Goal: Information Seeking & Learning: Learn about a topic

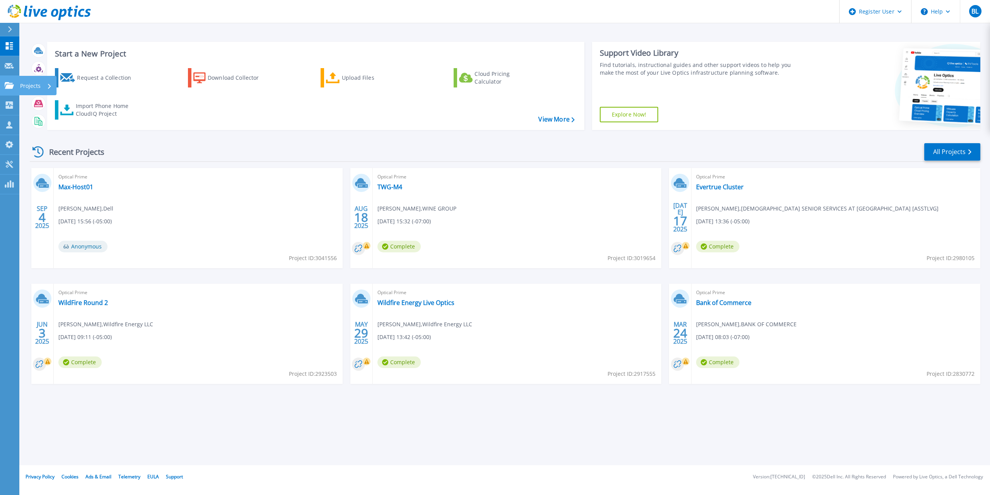
click at [11, 84] on icon at bounding box center [9, 85] width 9 height 7
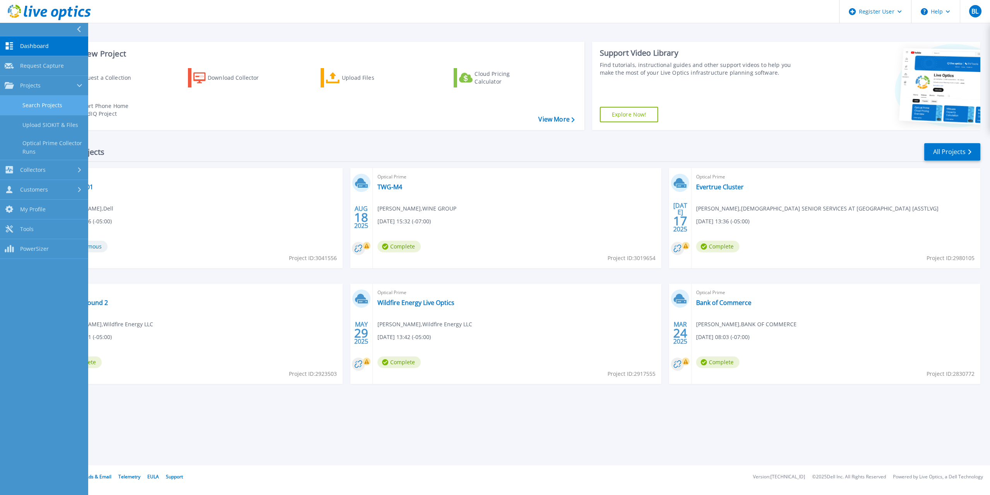
click at [41, 105] on link "Search Projects" at bounding box center [44, 106] width 88 height 20
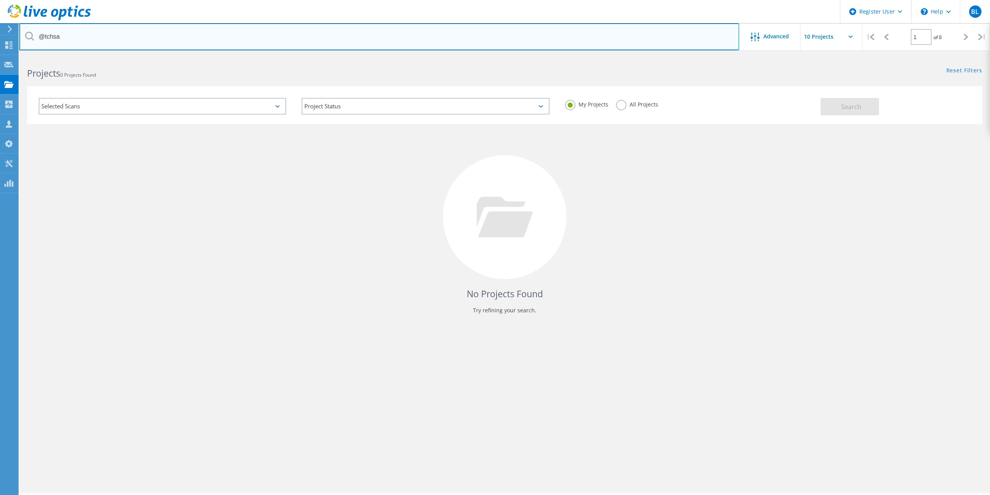
click at [208, 39] on input "@tchsa" at bounding box center [379, 36] width 720 height 27
paste input "2867193"
type input "2867193"
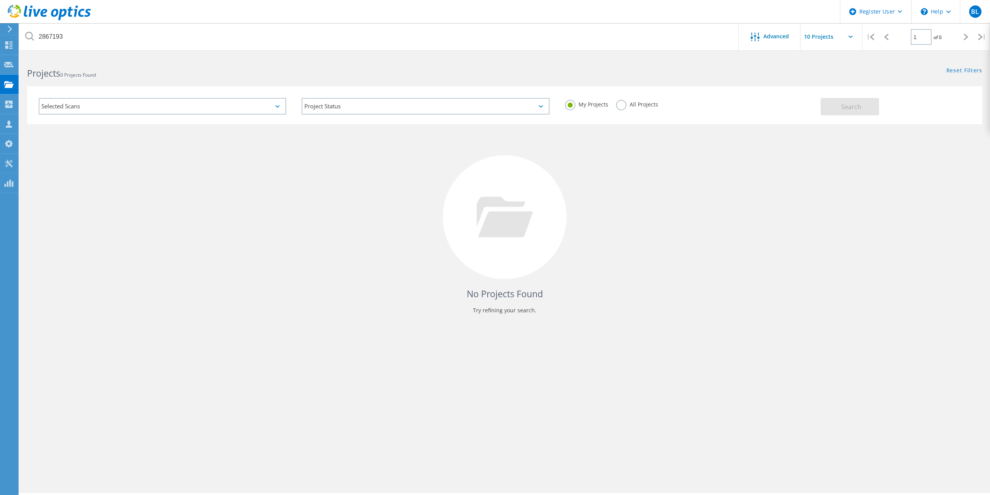
click at [624, 104] on label "All Projects" at bounding box center [637, 103] width 42 height 7
click at [0, 0] on input "All Projects" at bounding box center [0, 0] width 0 height 0
click at [856, 109] on span "Search" at bounding box center [851, 106] width 20 height 9
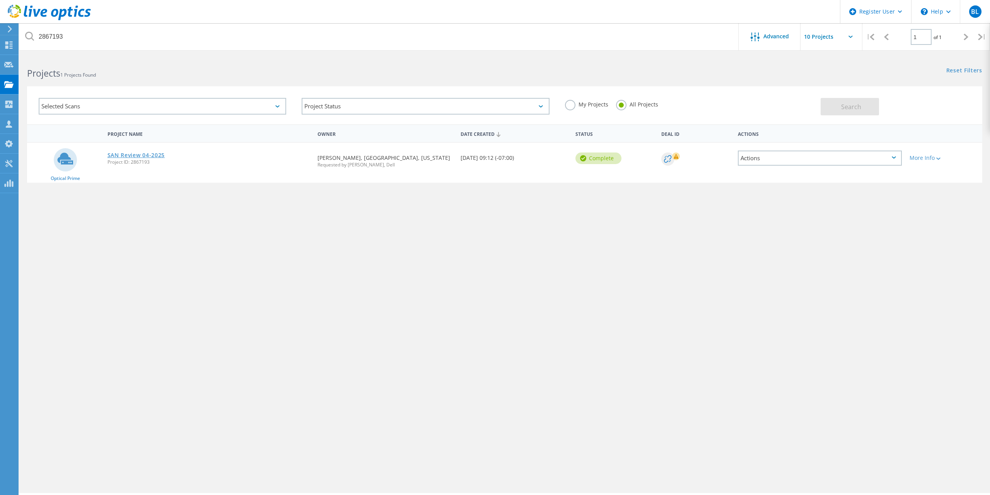
click at [150, 154] on link "SAN Review 04-2025" at bounding box center [137, 154] width 58 height 5
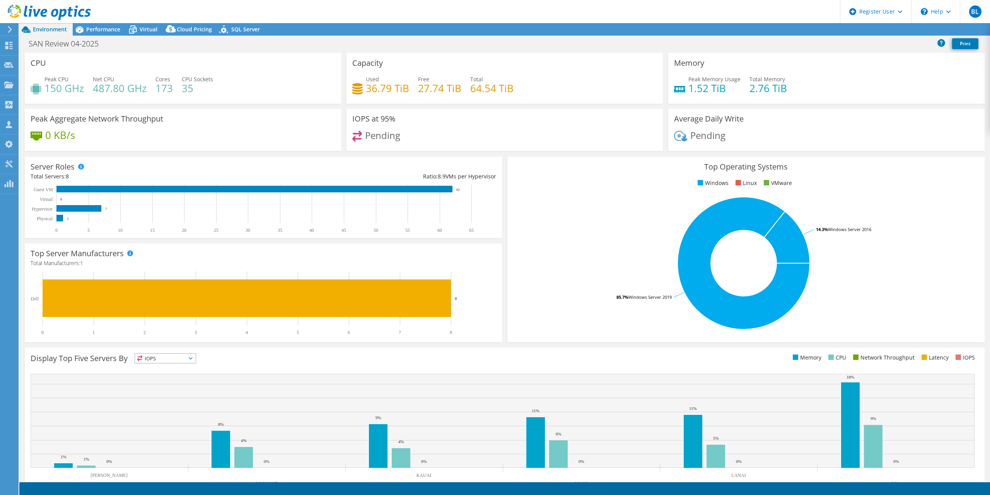
select select "USD"
click at [89, 29] on span "Performance" at bounding box center [103, 29] width 34 height 7
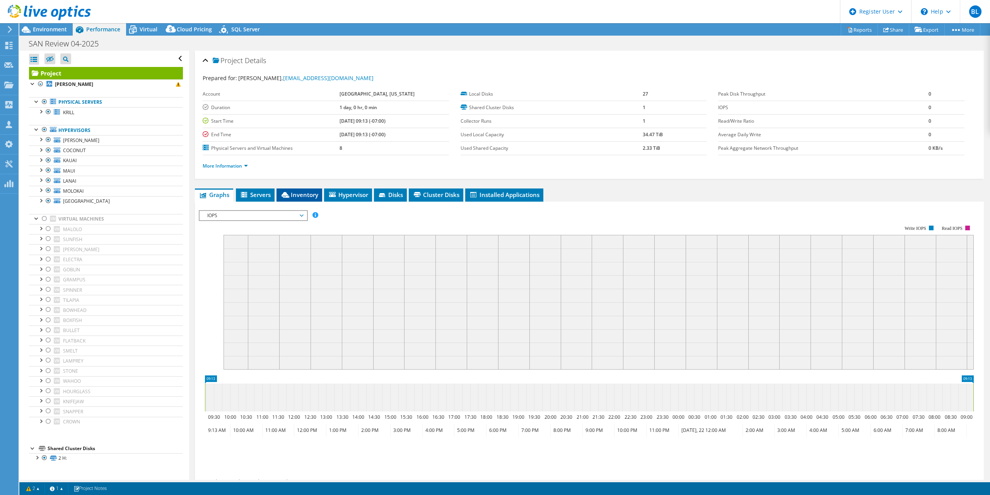
click at [299, 190] on li "Inventory" at bounding box center [300, 194] width 46 height 13
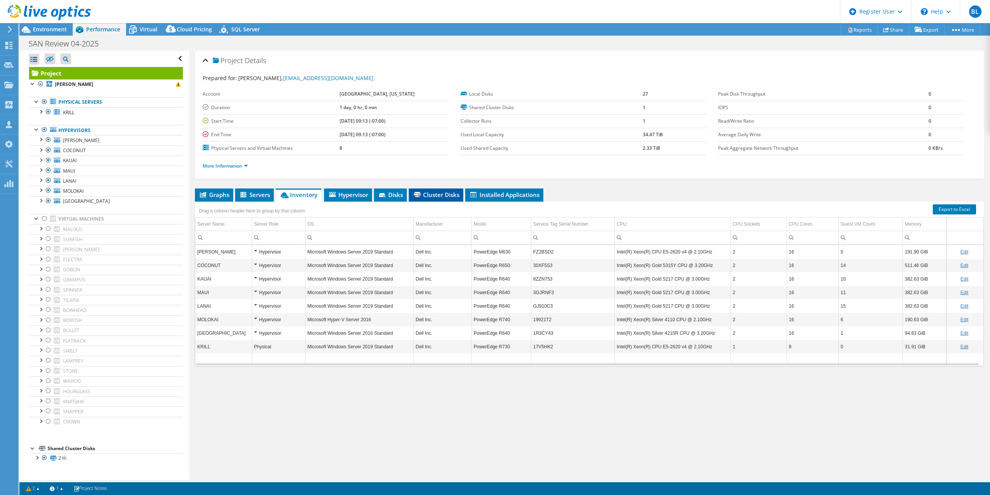
click at [427, 190] on li "Cluster Disks" at bounding box center [436, 194] width 55 height 13
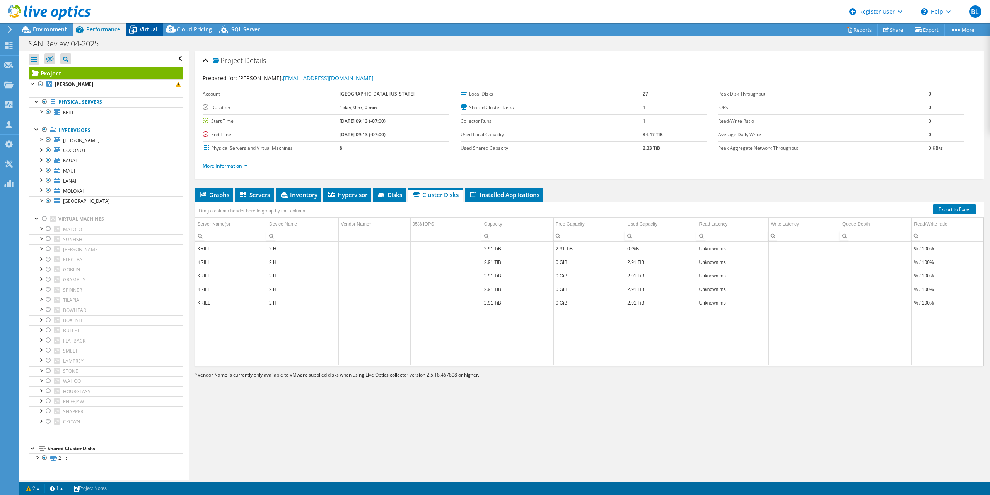
click at [138, 30] on icon at bounding box center [133, 30] width 14 height 14
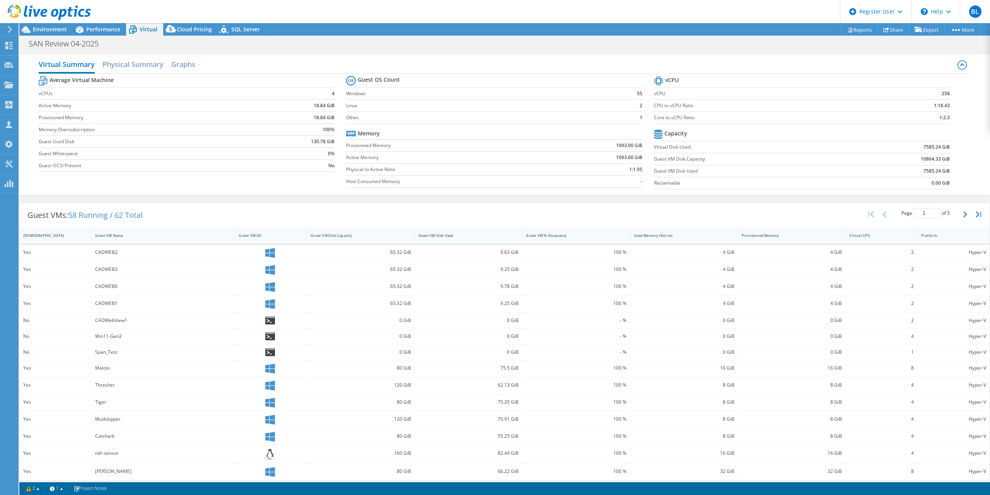
click at [474, 237] on div "Guest VM Disk Used" at bounding box center [464, 235] width 91 height 5
click at [37, 32] on span "Environment" at bounding box center [50, 29] width 34 height 7
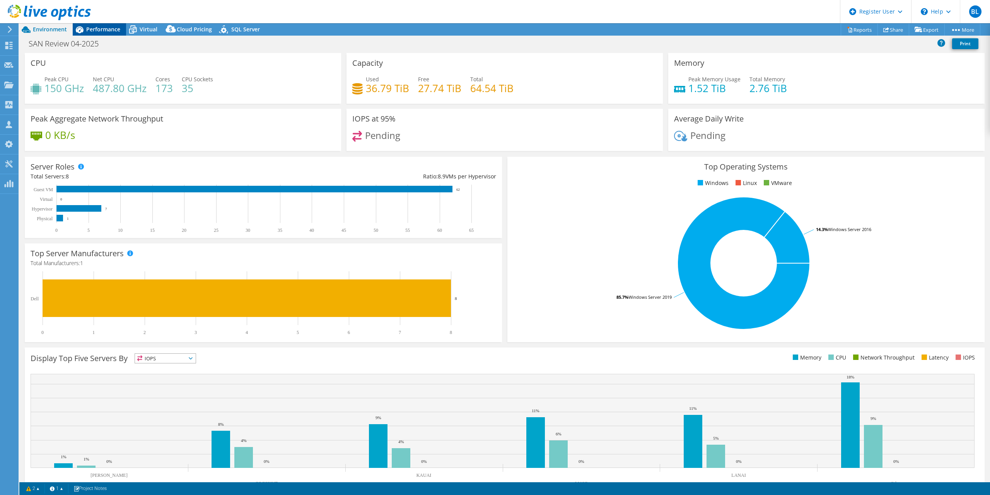
click at [102, 33] on span "Performance" at bounding box center [103, 29] width 34 height 7
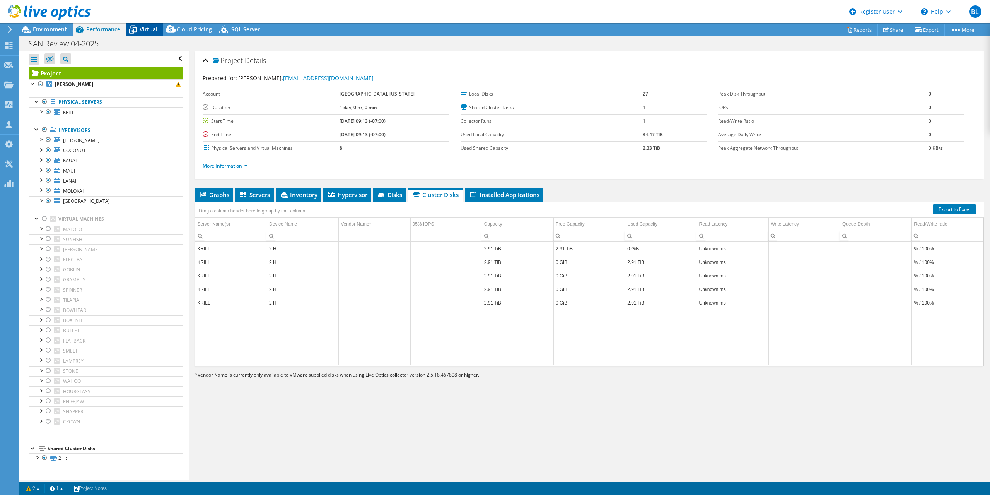
click at [138, 32] on icon at bounding box center [133, 30] width 14 height 14
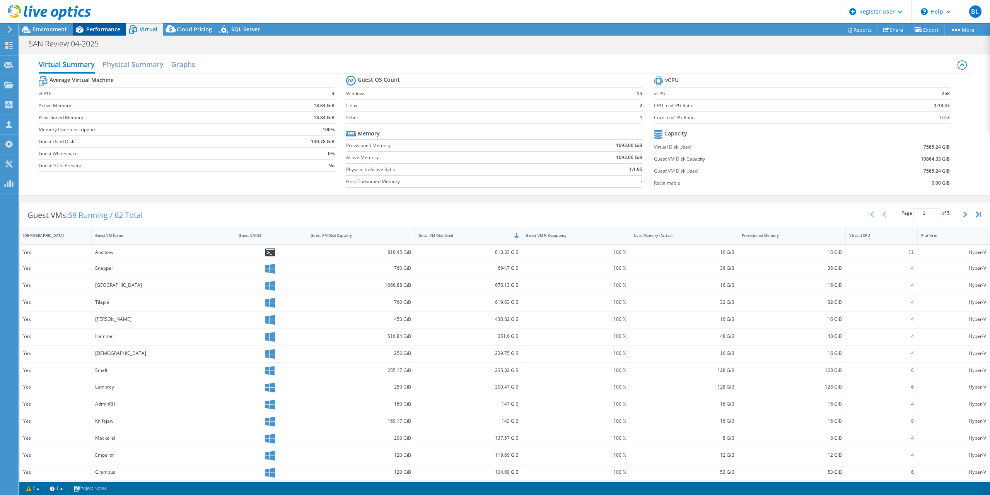
click at [97, 31] on span "Performance" at bounding box center [103, 29] width 34 height 7
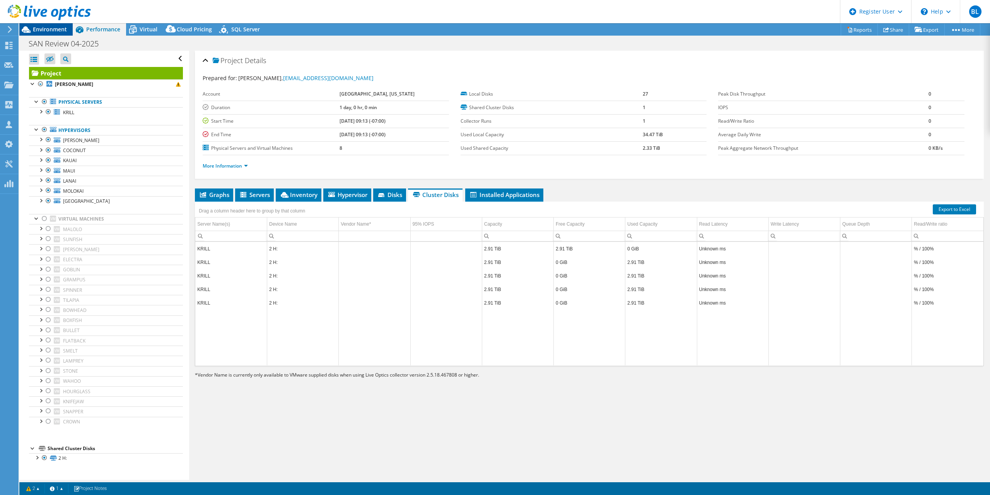
click at [65, 29] on span "Environment" at bounding box center [50, 29] width 34 height 7
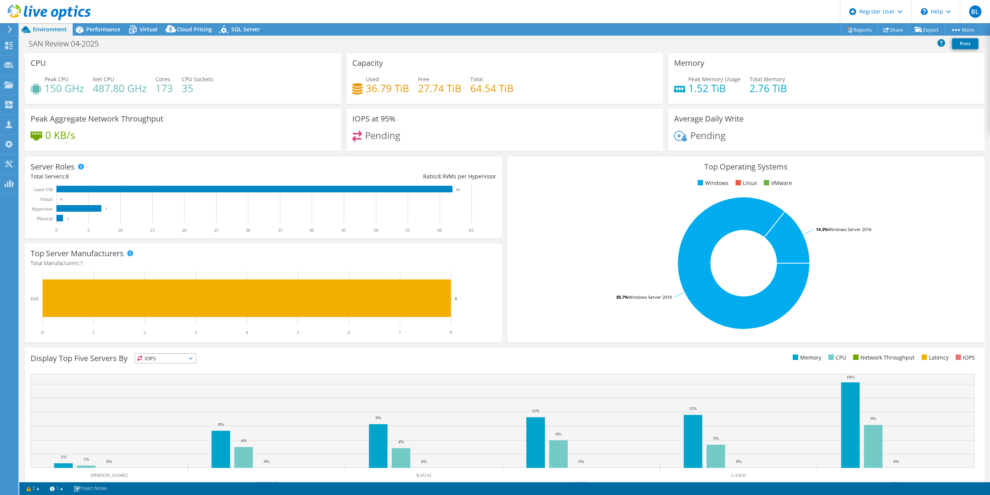
click at [191, 9] on header "BL Dell User Brady Ligon [EMAIL_ADDRESS][PERSON_NAME][DOMAIN_NAME] Dell My Prof…" at bounding box center [495, 11] width 990 height 23
click at [110, 30] on span "Performance" at bounding box center [103, 29] width 34 height 7
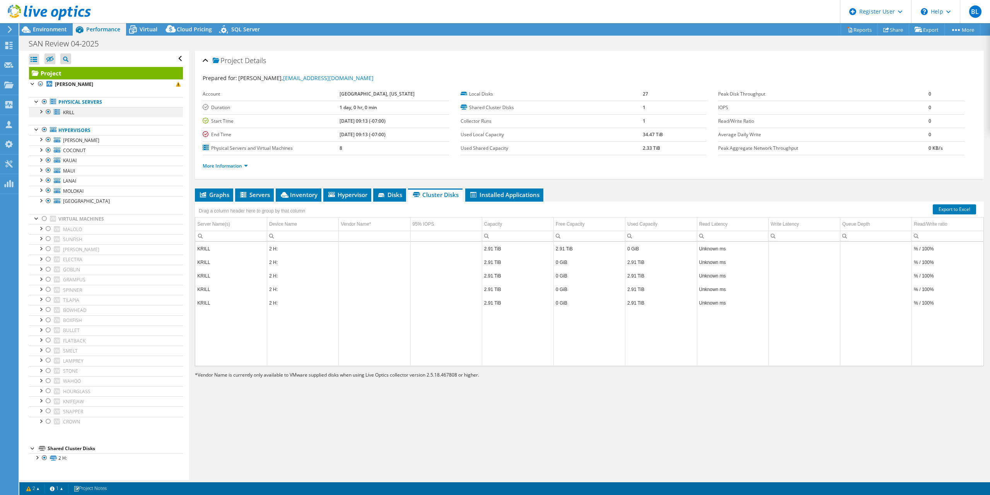
click at [43, 114] on div at bounding box center [41, 111] width 8 height 8
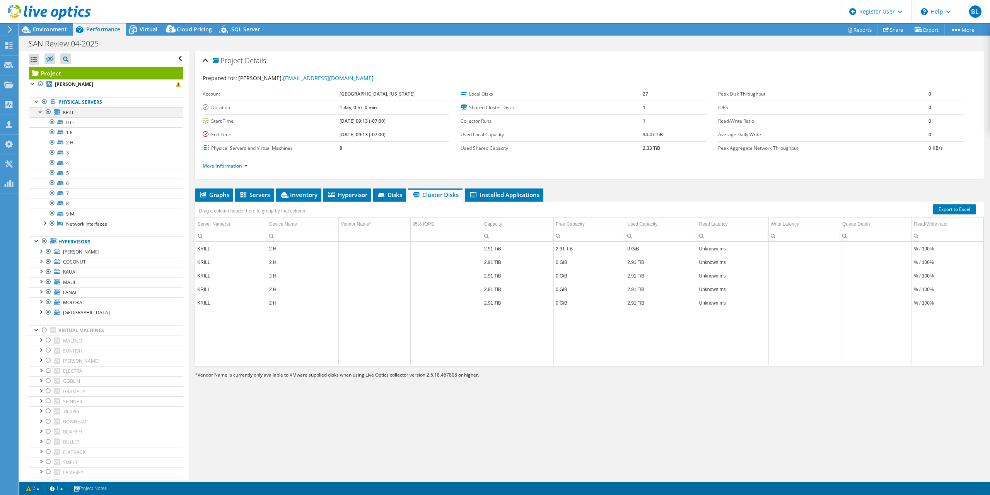
click at [43, 114] on div at bounding box center [41, 111] width 8 height 8
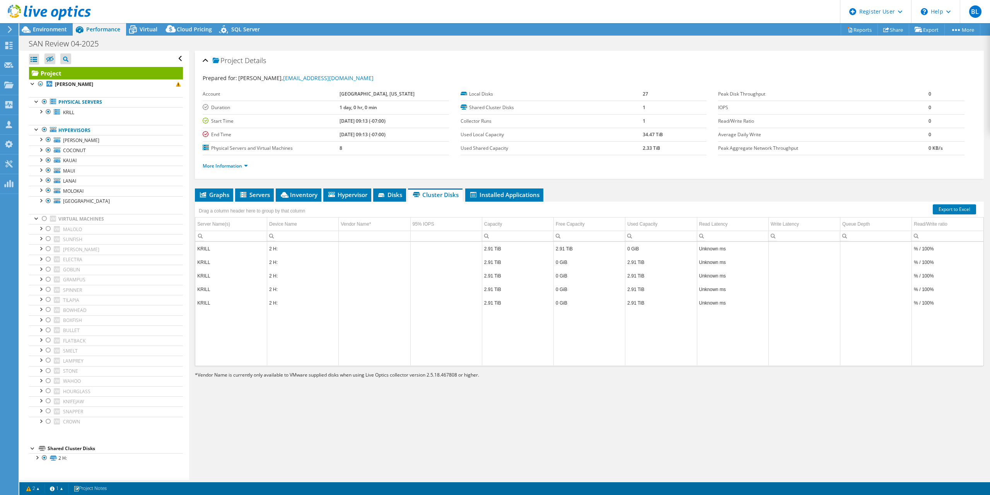
drag, startPoint x: 654, startPoint y: 137, endPoint x: 641, endPoint y: 138, distance: 12.8
click at [641, 138] on tr "Used Local Capacity 34.47 TiB" at bounding box center [584, 135] width 246 height 14
click at [632, 137] on label "Used Local Capacity" at bounding box center [552, 135] width 182 height 8
click at [309, 195] on span "Inventory" at bounding box center [299, 195] width 38 height 8
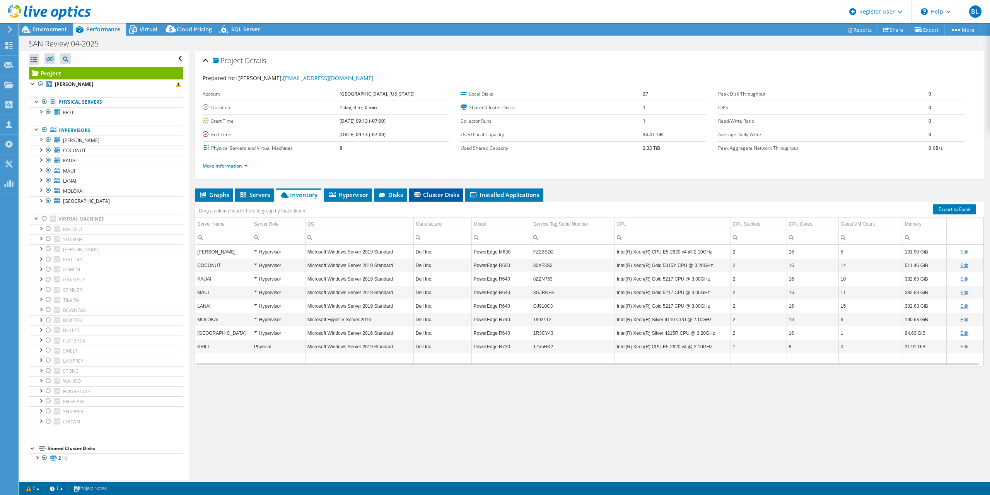
click at [447, 200] on li "Cluster Disks" at bounding box center [436, 194] width 55 height 13
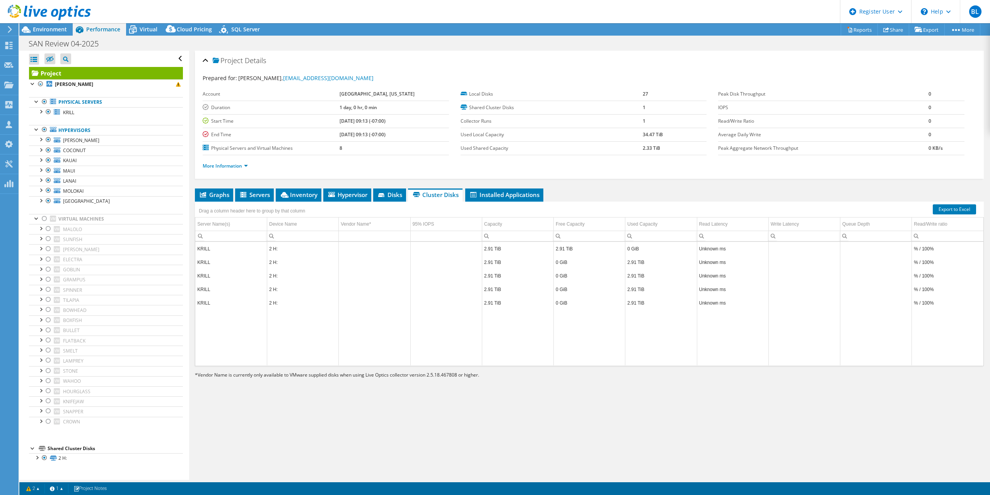
click at [149, 23] on header "BL Dell User Brady Ligon [EMAIL_ADDRESS][PERSON_NAME][DOMAIN_NAME] Dell My Prof…" at bounding box center [495, 11] width 990 height 23
click at [150, 29] on span "Virtual" at bounding box center [149, 29] width 18 height 7
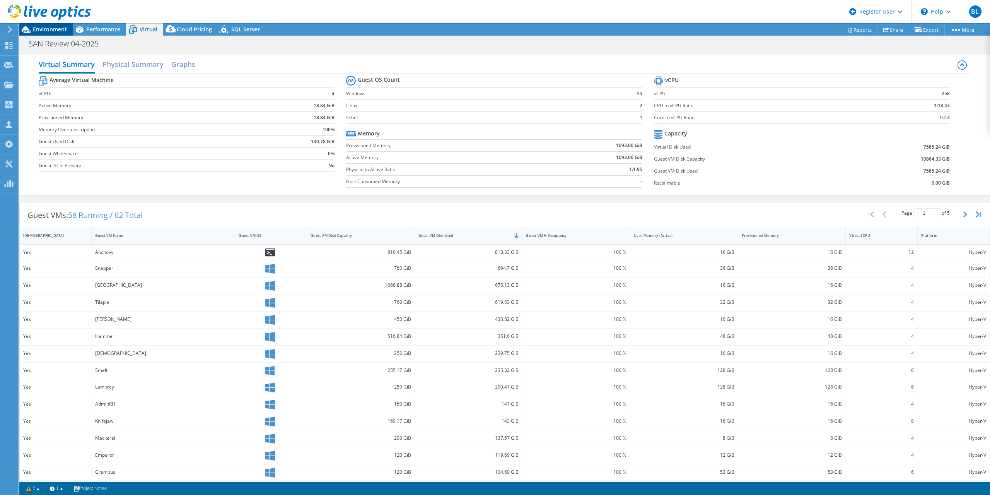
click at [47, 30] on span "Environment" at bounding box center [50, 29] width 34 height 7
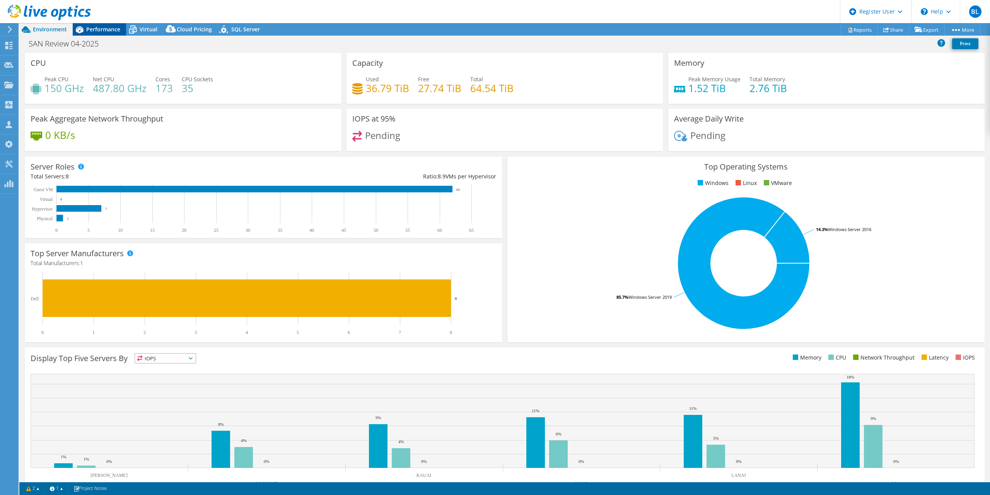
click at [118, 32] on span "Performance" at bounding box center [103, 29] width 34 height 7
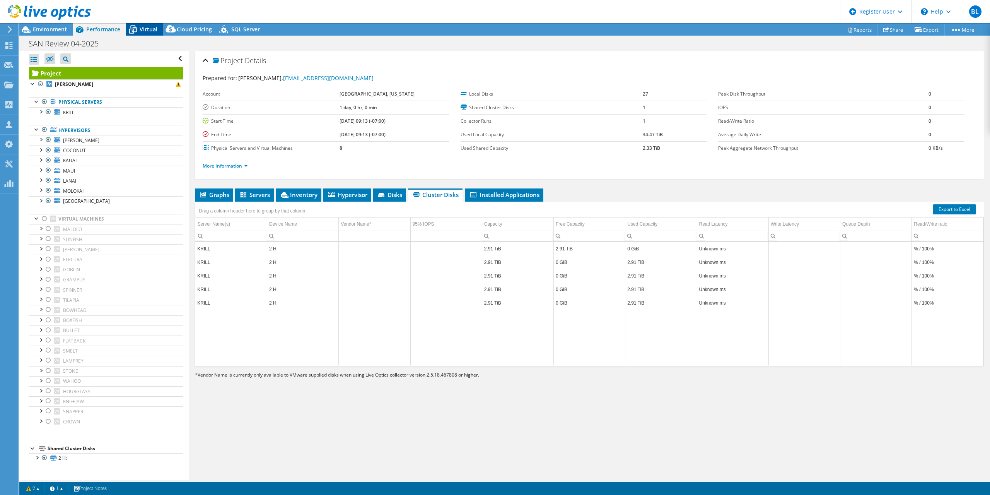
click at [143, 27] on span "Virtual" at bounding box center [149, 29] width 18 height 7
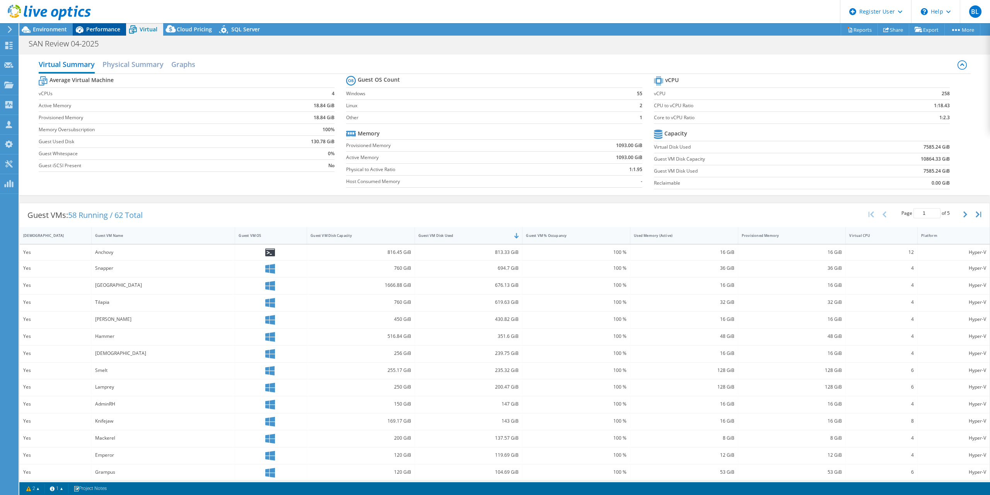
click at [104, 30] on span "Performance" at bounding box center [103, 29] width 34 height 7
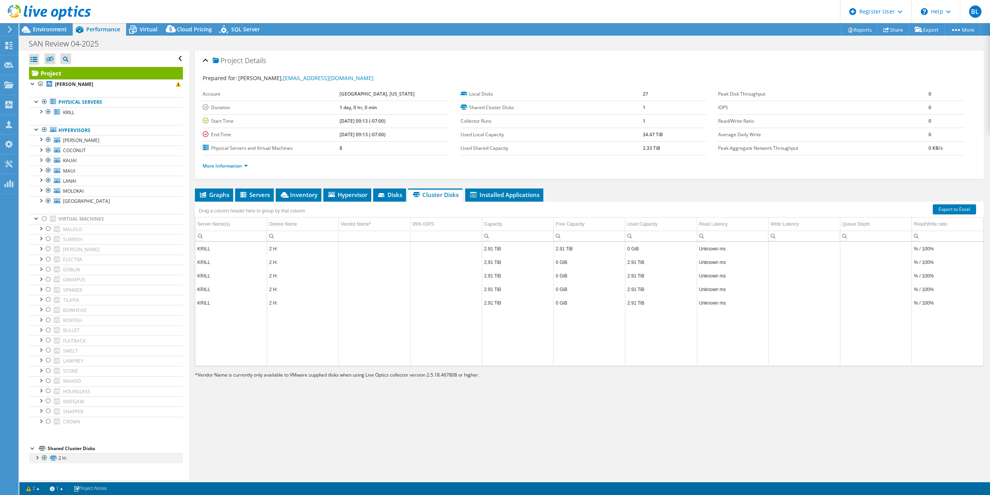
click at [38, 457] on div at bounding box center [37, 457] width 8 height 8
click at [146, 24] on div "Virtual" at bounding box center [144, 29] width 37 height 12
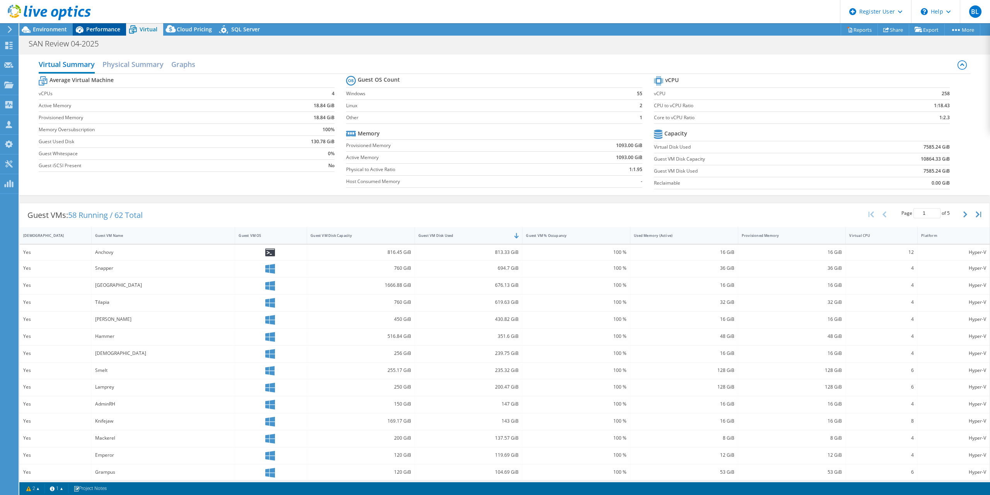
click at [99, 27] on span "Performance" at bounding box center [103, 29] width 34 height 7
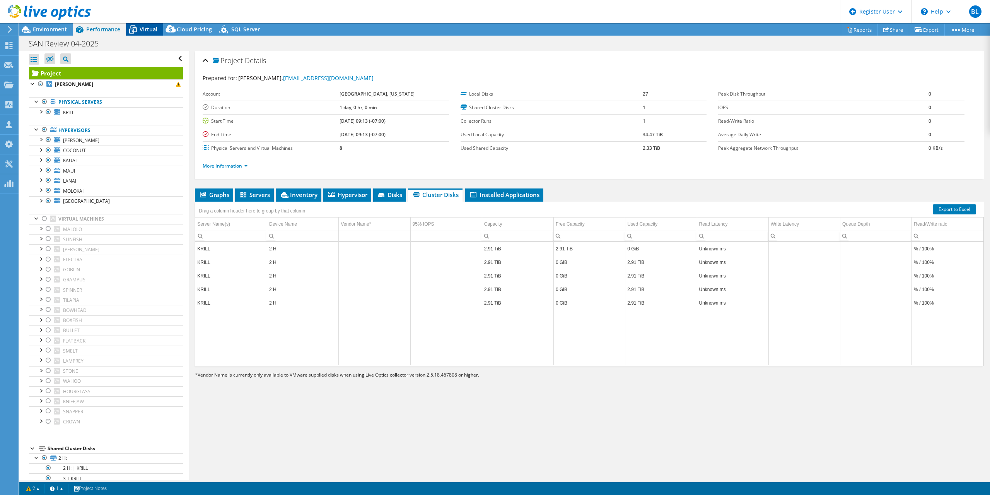
click at [138, 27] on icon at bounding box center [133, 30] width 14 height 14
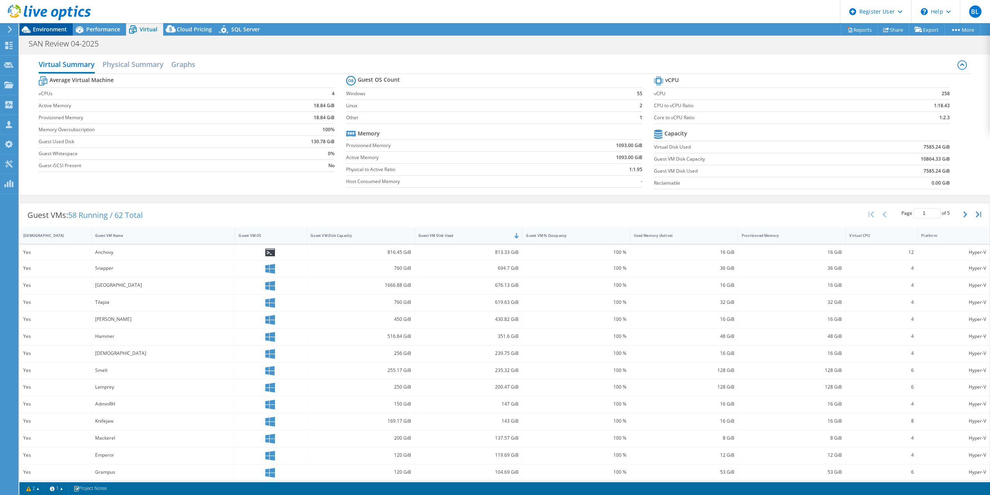
click at [51, 35] on div "Environment" at bounding box center [45, 29] width 53 height 12
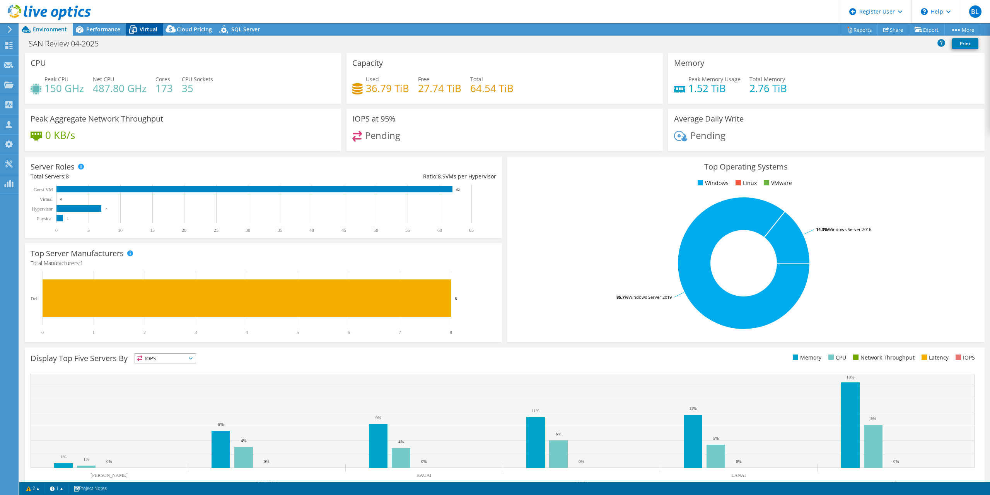
click at [146, 28] on span "Virtual" at bounding box center [149, 29] width 18 height 7
